Goal: Check status: Check status

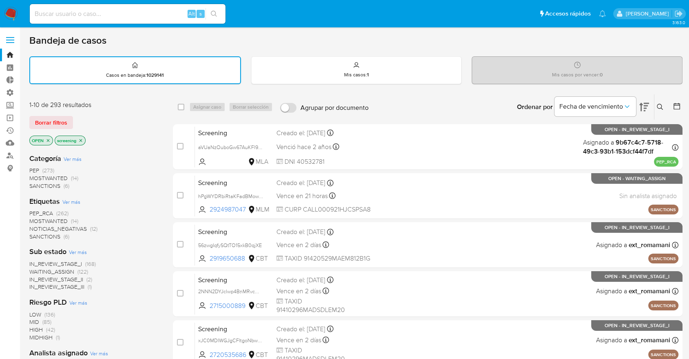
click at [88, 114] on div "1-10 de 293 resultados Borrar filtros OPEN screening" at bounding box center [94, 123] width 131 height 47
click at [79, 112] on div "1-10 de 293 resultados Borrar filtros OPEN screening" at bounding box center [94, 123] width 131 height 47
click at [75, 117] on div "Borrar filtros" at bounding box center [94, 122] width 131 height 13
click at [76, 117] on div "Borrar filtros" at bounding box center [94, 122] width 131 height 13
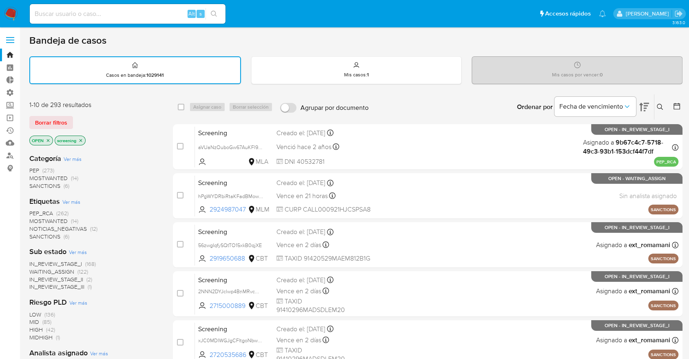
drag, startPoint x: 508, startPoint y: 4, endPoint x: 518, endPoint y: 13, distance: 13.4
click at [508, 4] on ul "Pausado Ver notificaciones Alt s Accesos rápidos Presiona las siguientes teclas…" at bounding box center [318, 13] width 585 height 20
click at [667, 45] on div "Bandeja de casos" at bounding box center [356, 40] width 654 height 12
click at [659, 34] on div "Bandeja de casos" at bounding box center [356, 40] width 654 height 12
click at [87, 120] on div "Borrar filtros" at bounding box center [94, 122] width 131 height 13
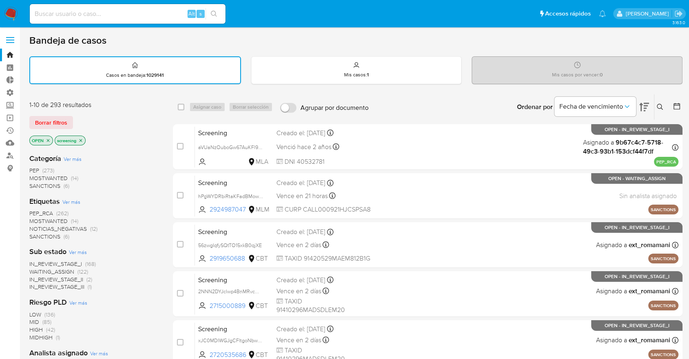
click at [87, 120] on div "Borrar filtros" at bounding box center [94, 122] width 131 height 13
click at [36, 235] on span "SANCTIONS" at bounding box center [44, 236] width 31 height 8
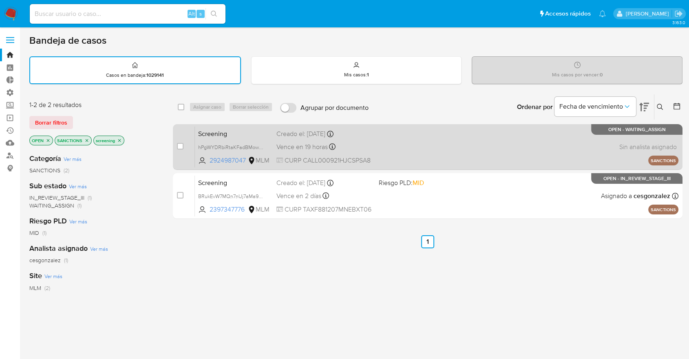
click at [250, 136] on span "Screening" at bounding box center [234, 133] width 72 height 11
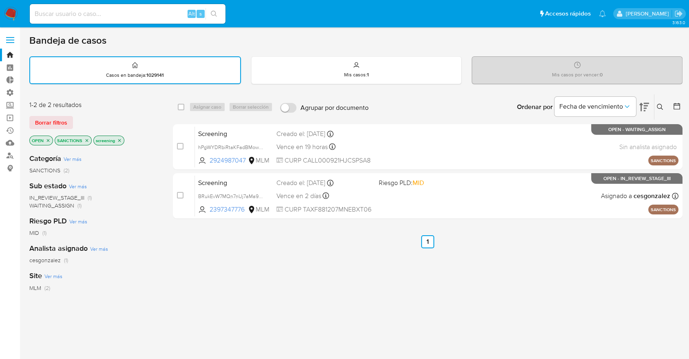
click at [86, 139] on icon "close-filter" at bounding box center [86, 140] width 5 height 5
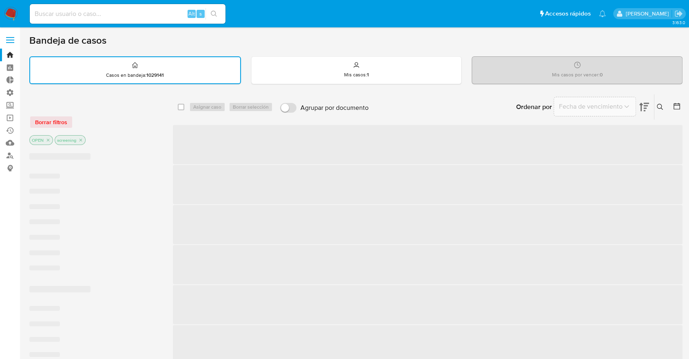
click at [91, 119] on div "Borrar filtros" at bounding box center [94, 121] width 131 height 13
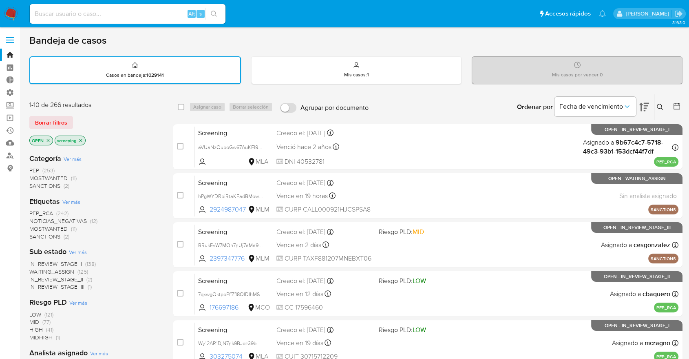
click at [33, 226] on span "MOSTWANTED" at bounding box center [48, 228] width 38 height 8
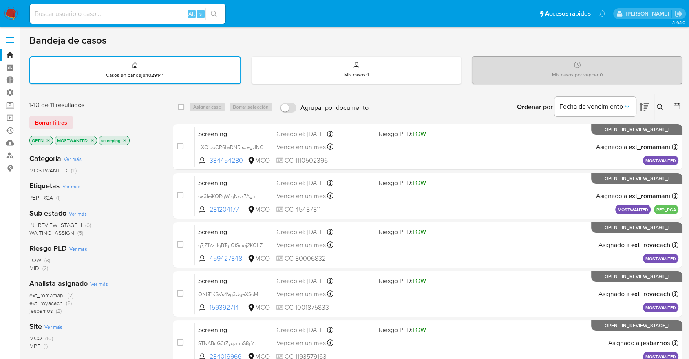
click at [94, 140] on icon "close-filter" at bounding box center [92, 140] width 5 height 5
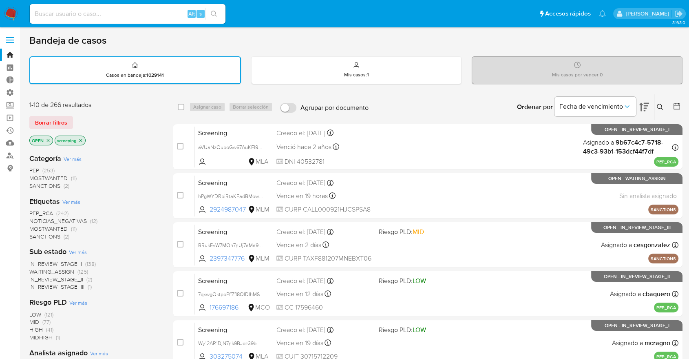
click at [33, 210] on span "PEP_RCA" at bounding box center [41, 213] width 24 height 8
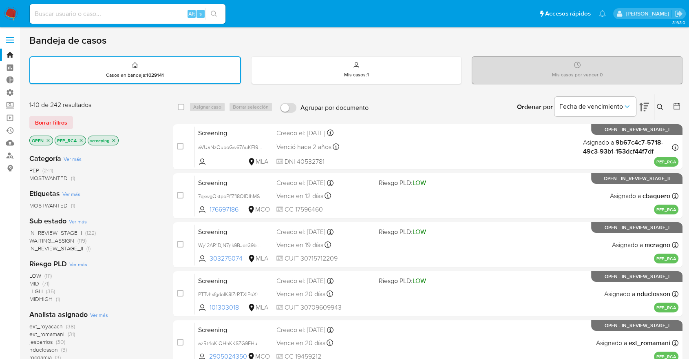
click at [80, 140] on icon "close-filter" at bounding box center [81, 140] width 5 height 5
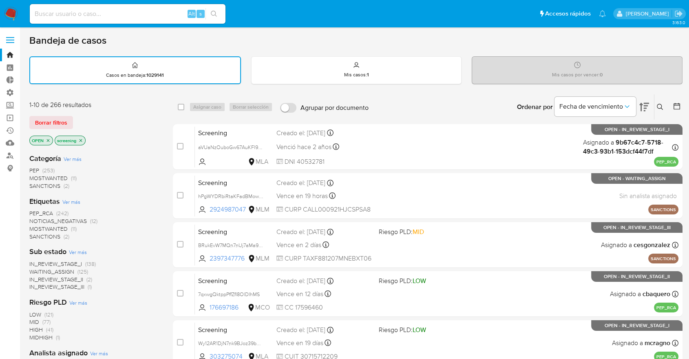
click at [81, 120] on div "Borrar filtros" at bounding box center [94, 122] width 131 height 13
click at [103, 111] on div "1-10 de 266 resultados Borrar filtros OPEN screening" at bounding box center [94, 123] width 131 height 47
click at [76, 119] on div "Borrar filtros" at bounding box center [94, 122] width 131 height 13
click at [84, 117] on div "Borrar filtros" at bounding box center [94, 122] width 131 height 13
click at [77, 117] on div "Borrar filtros" at bounding box center [94, 122] width 131 height 13
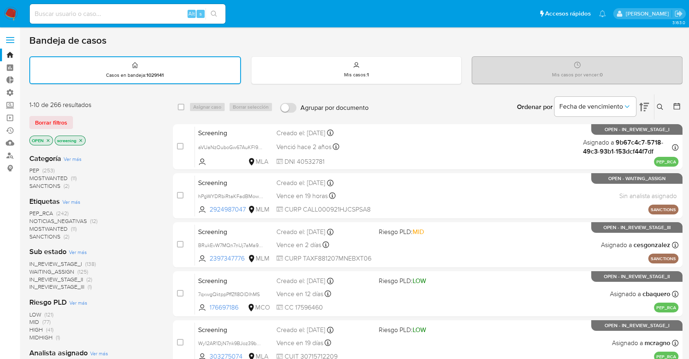
click at [75, 116] on div "Borrar filtros" at bounding box center [94, 122] width 131 height 13
click at [81, 117] on div "Borrar filtros" at bounding box center [94, 122] width 131 height 13
click at [79, 117] on div "Borrar filtros" at bounding box center [94, 122] width 131 height 13
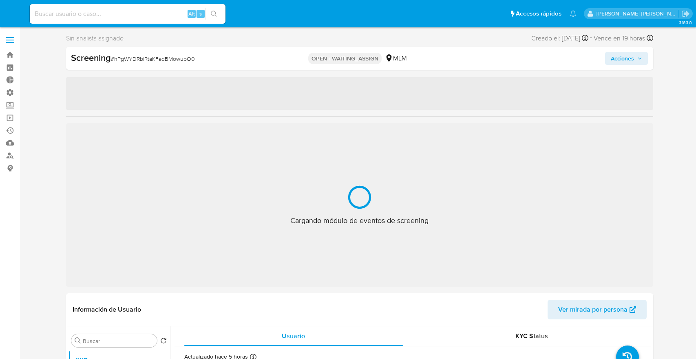
select select "10"
